Goal: Use online tool/utility: Utilize a website feature to perform a specific function

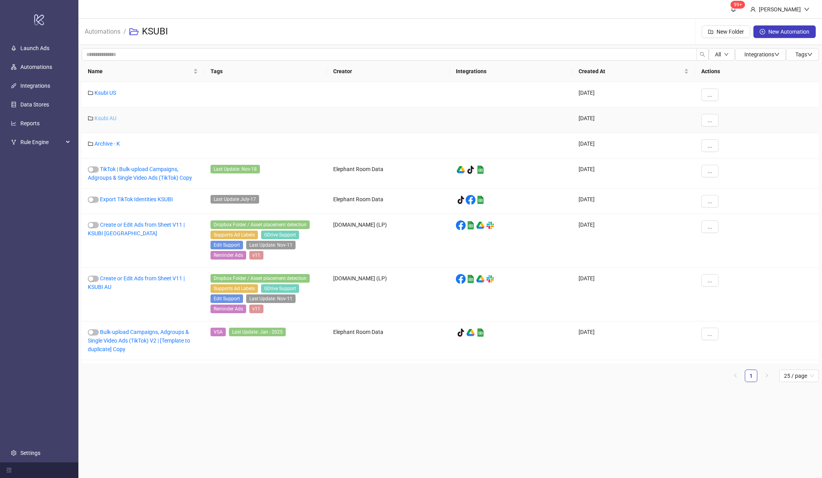
click at [107, 121] on link "Ksubi AU" at bounding box center [105, 118] width 22 height 6
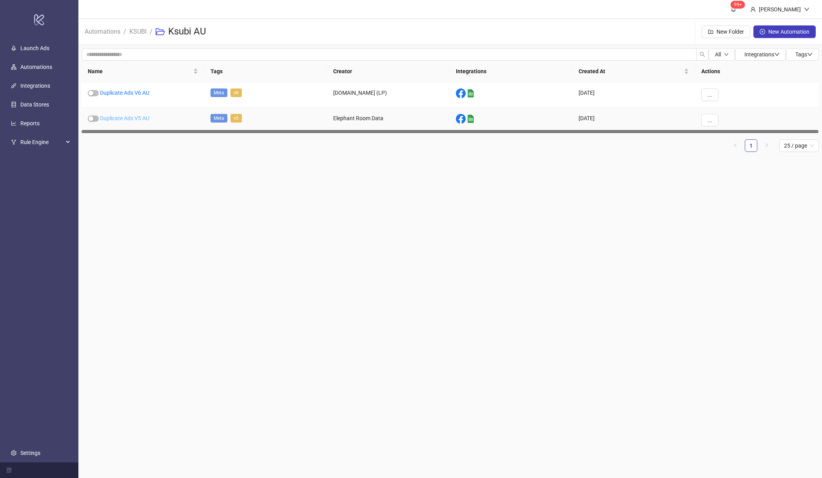
click at [114, 118] on link "Duplicate Ads V5 AU" at bounding box center [124, 118] width 49 height 6
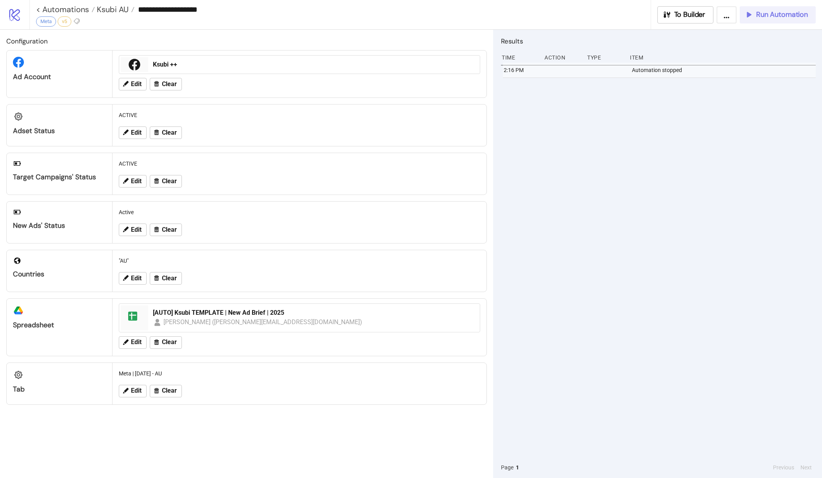
click at [762, 14] on span "Run Automation" at bounding box center [782, 14] width 52 height 9
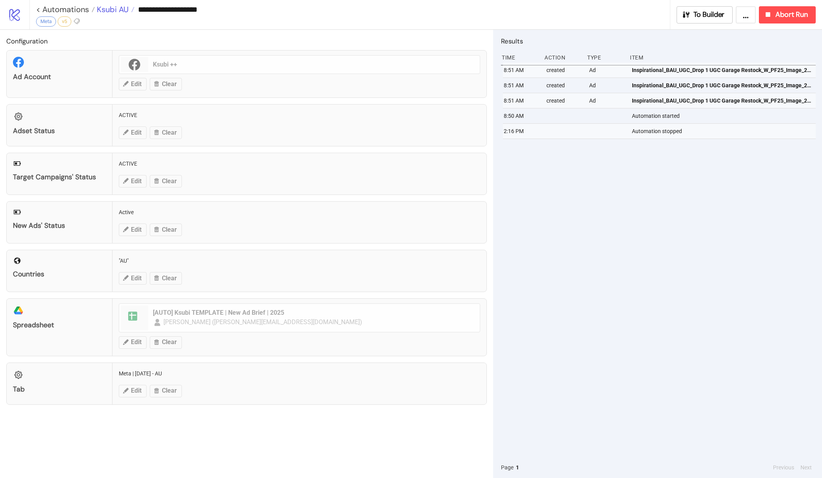
click at [104, 5] on span "Ksubi AU" at bounding box center [112, 9] width 34 height 10
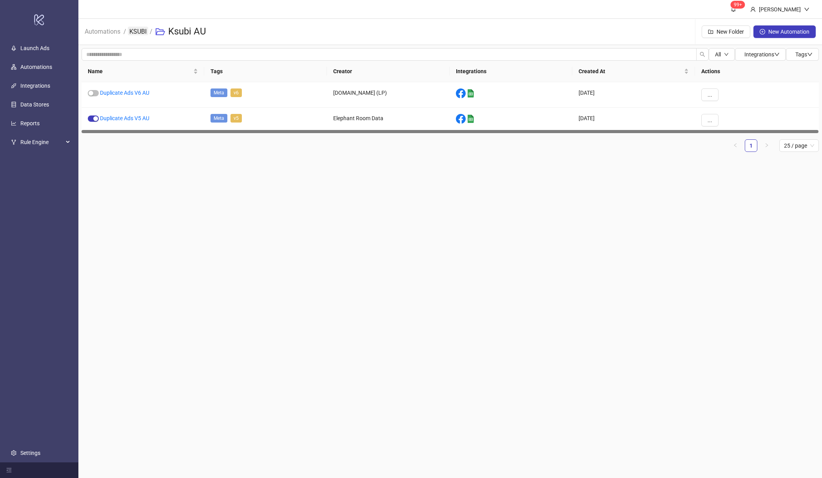
click at [132, 27] on link "KSUBI" at bounding box center [138, 31] width 20 height 9
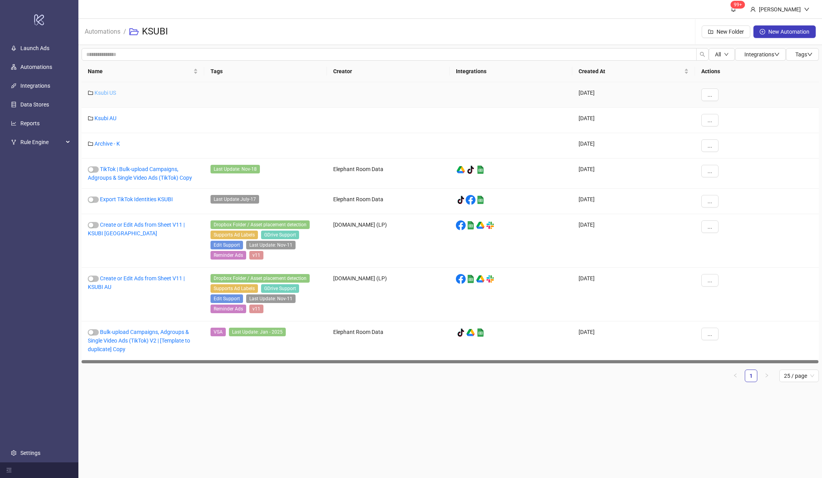
click at [113, 92] on link "Ksubi US" at bounding box center [105, 93] width 22 height 6
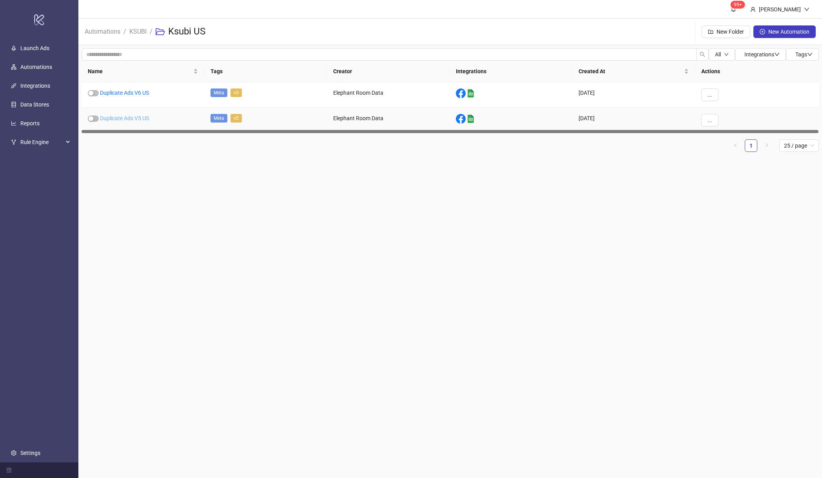
click at [120, 116] on link "Duplicate Ads V5 US" at bounding box center [124, 118] width 49 height 6
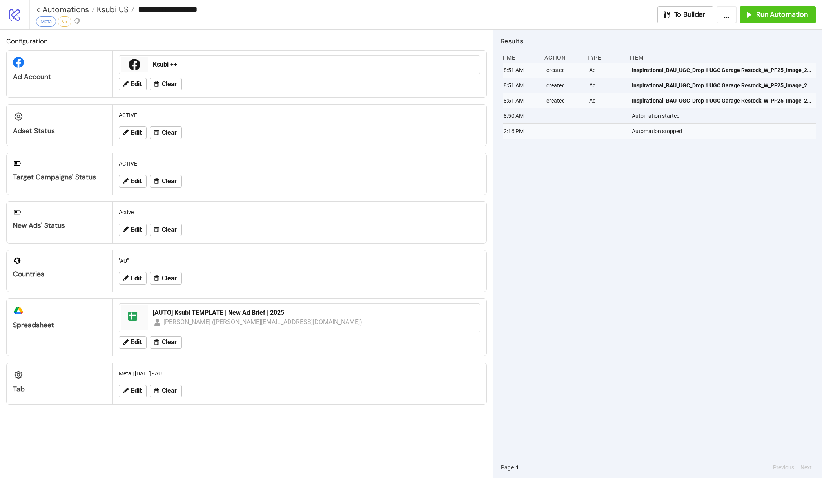
type input "**********"
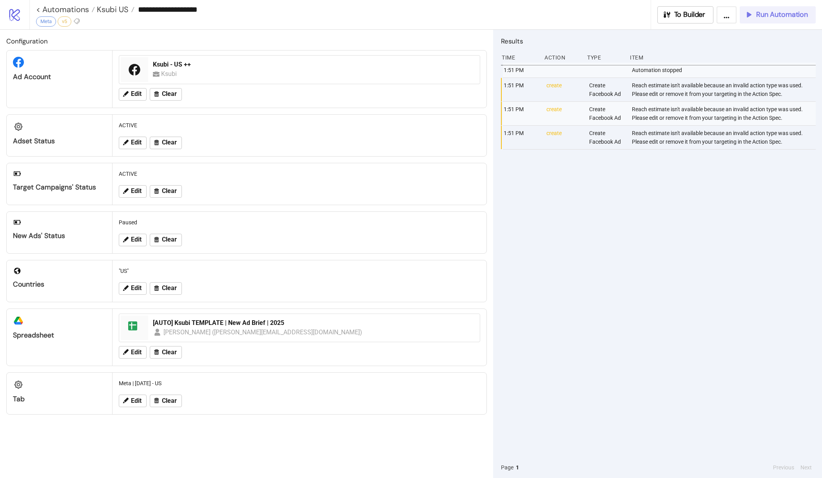
click at [775, 16] on span "Run Automation" at bounding box center [782, 14] width 52 height 9
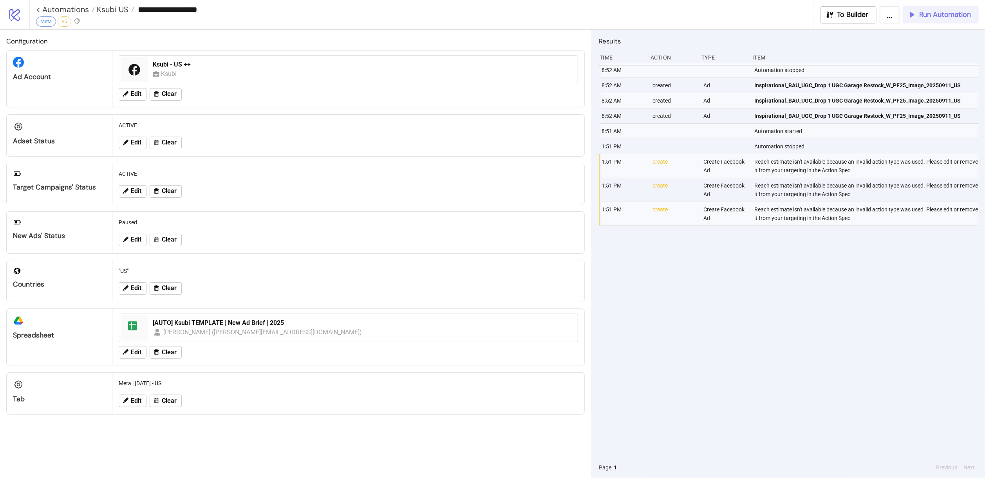
click at [821, 16] on span "Run Automation" at bounding box center [946, 14] width 52 height 9
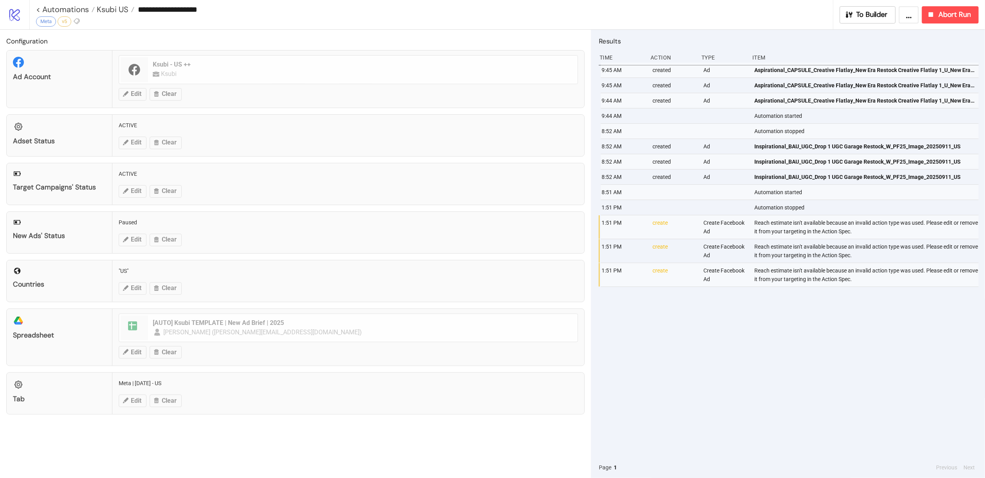
click at [119, 15] on div "**********" at bounding box center [434, 10] width 797 height 12
click at [118, 11] on span "Ksubi US" at bounding box center [112, 9] width 34 height 10
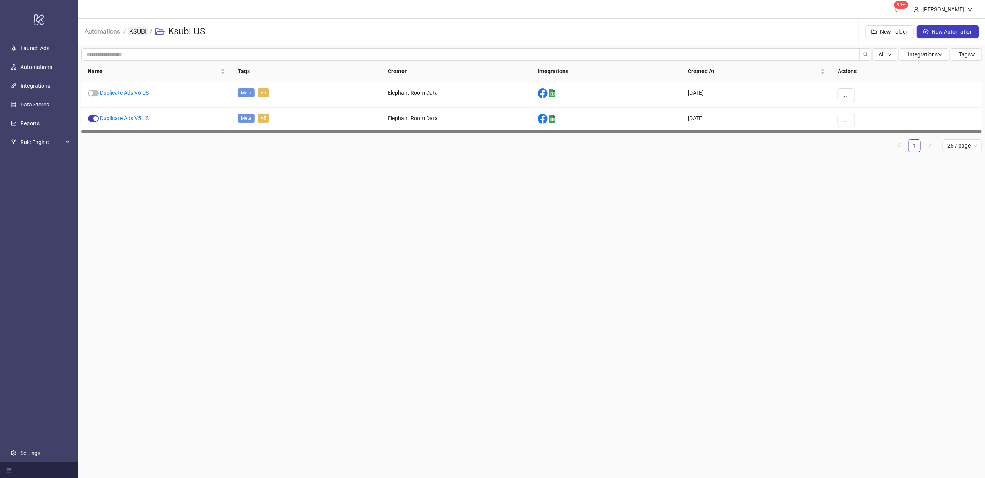
click at [129, 33] on link "KSUBI" at bounding box center [138, 31] width 20 height 9
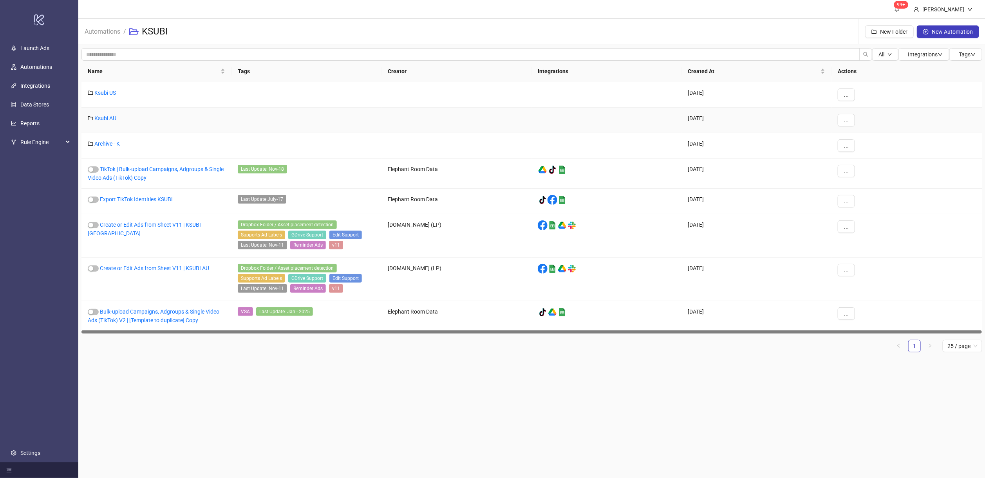
click at [119, 121] on div "Ksubi AU" at bounding box center [156, 120] width 150 height 25
click at [115, 121] on link "Ksubi AU" at bounding box center [105, 118] width 22 height 6
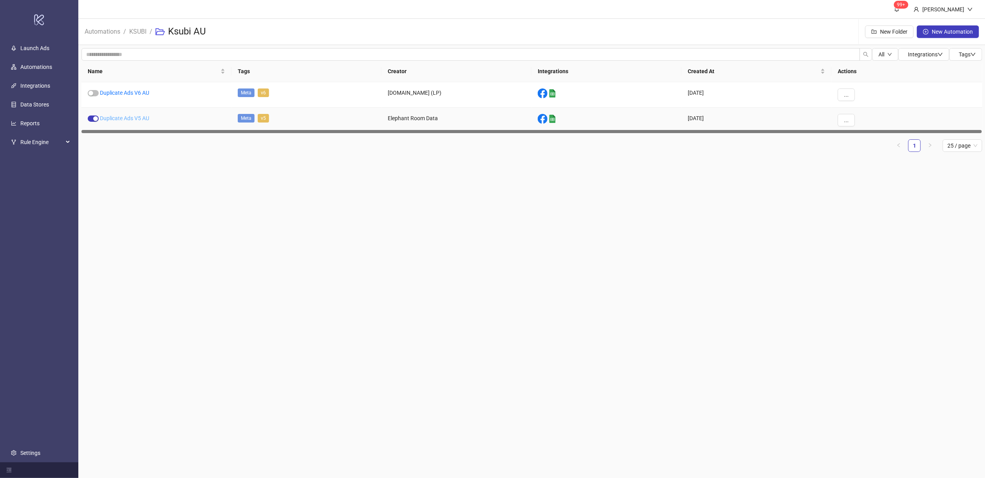
click at [131, 120] on link "Duplicate Ads V5 AU" at bounding box center [124, 118] width 49 height 6
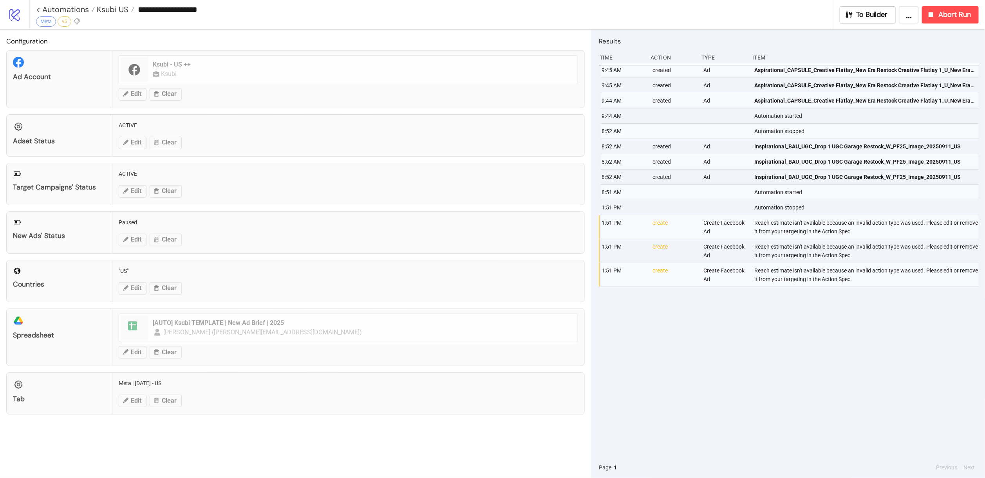
type input "**********"
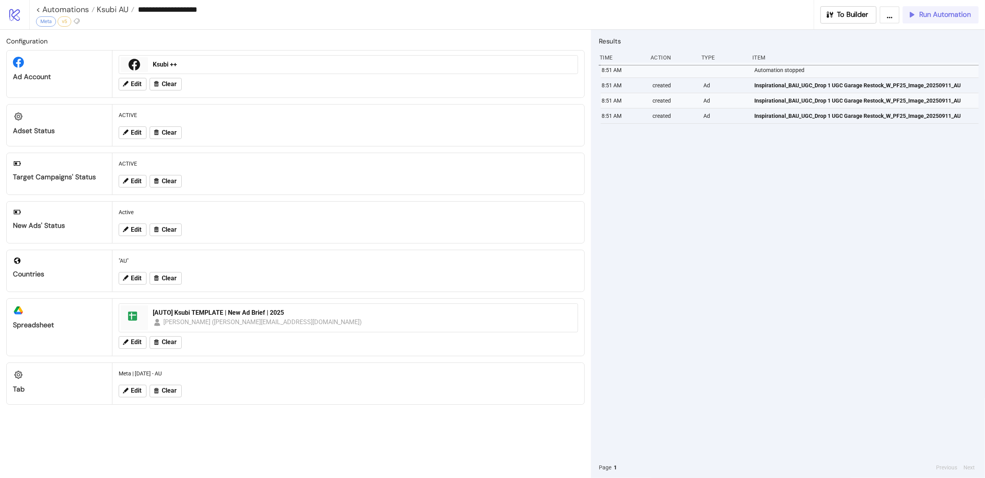
click at [821, 20] on button "Run Automation" at bounding box center [941, 14] width 76 height 17
